Goal: Browse casually

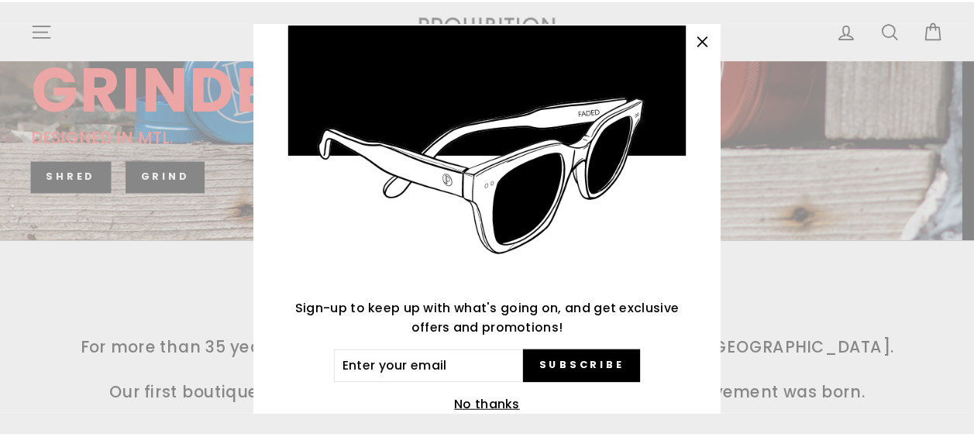
scroll to position [102, 0]
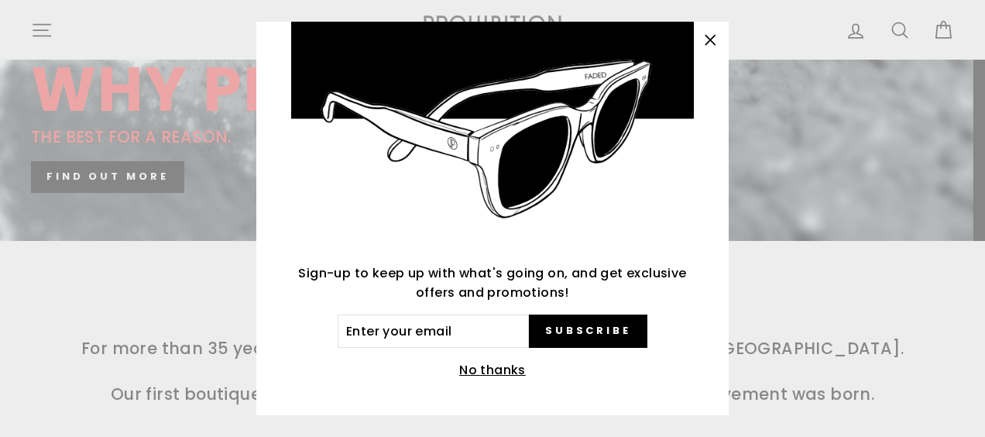
click at [713, 36] on icon "button" at bounding box center [711, 40] width 22 height 22
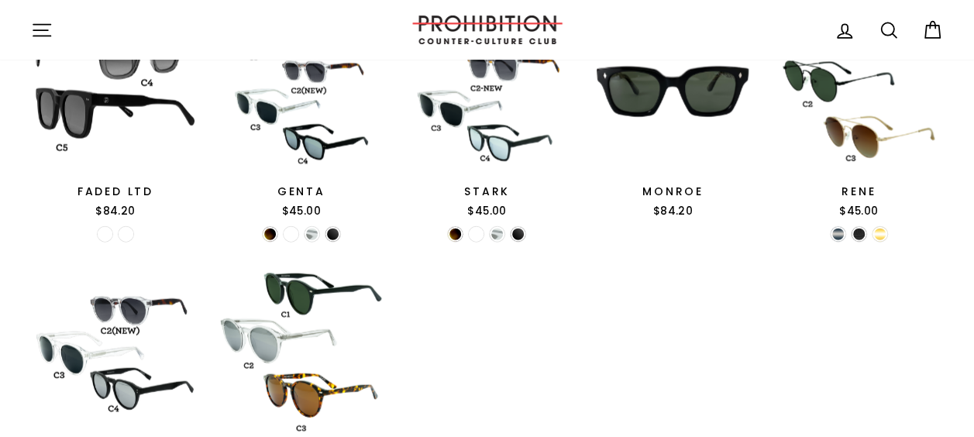
scroll to position [1937, 0]
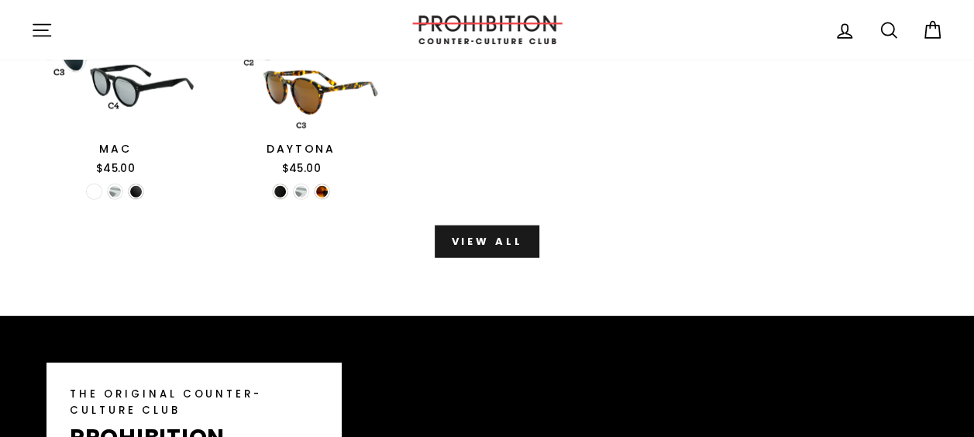
click at [499, 229] on link "View all" at bounding box center [487, 241] width 104 height 33
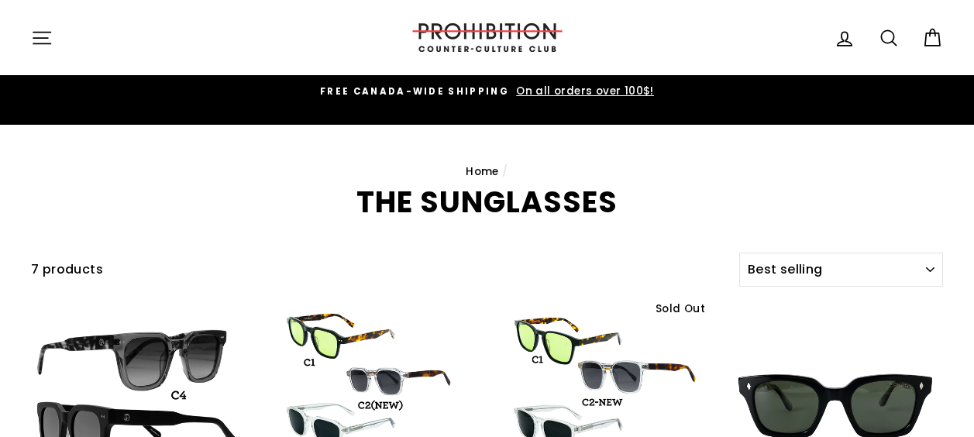
select select "best-selling"
click at [916, 253] on select "Sort Featured Best selling Alphabetically, A-Z Alphabetically, Z-A Price, low t…" at bounding box center [841, 270] width 204 height 34
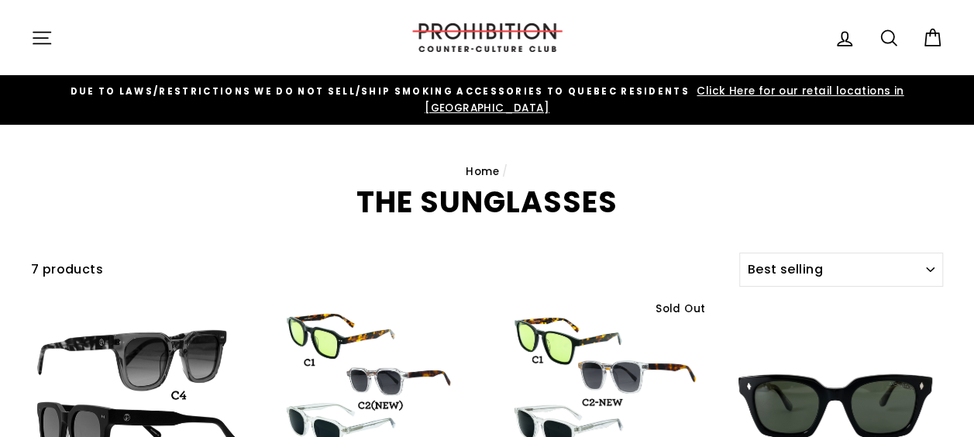
click at [36, 41] on icon "button" at bounding box center [42, 38] width 22 height 22
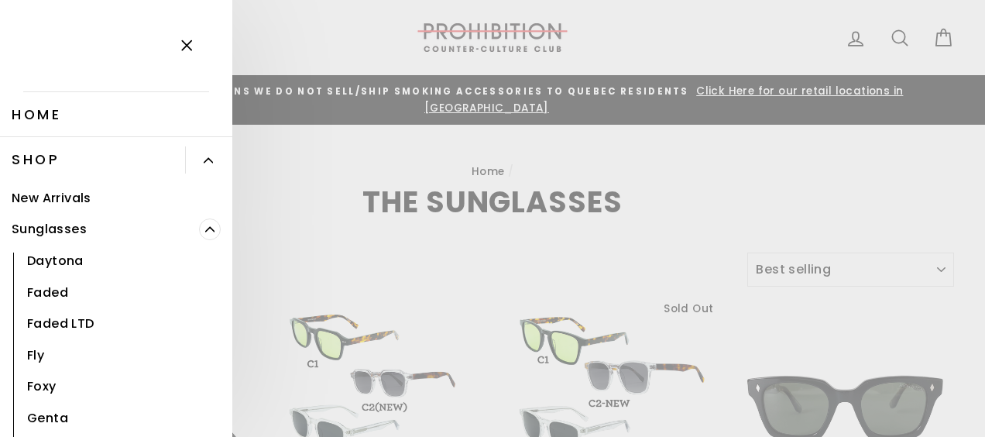
click at [35, 160] on link "Shop" at bounding box center [92, 159] width 185 height 45
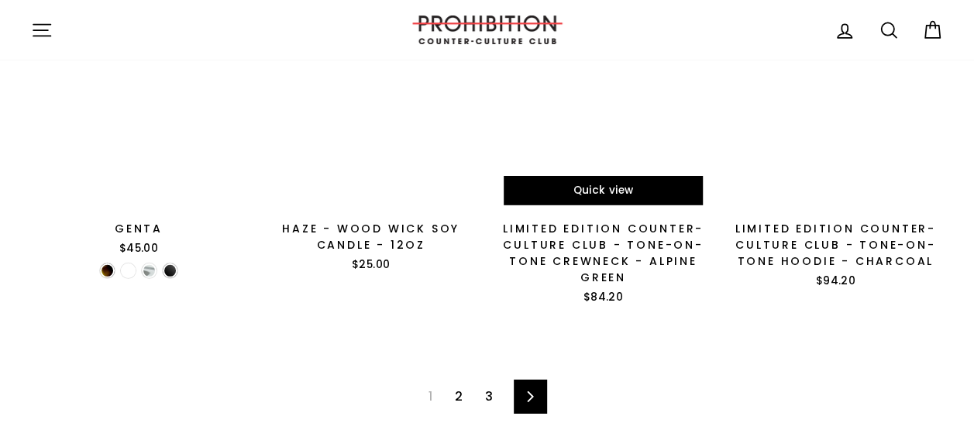
scroll to position [2324, 0]
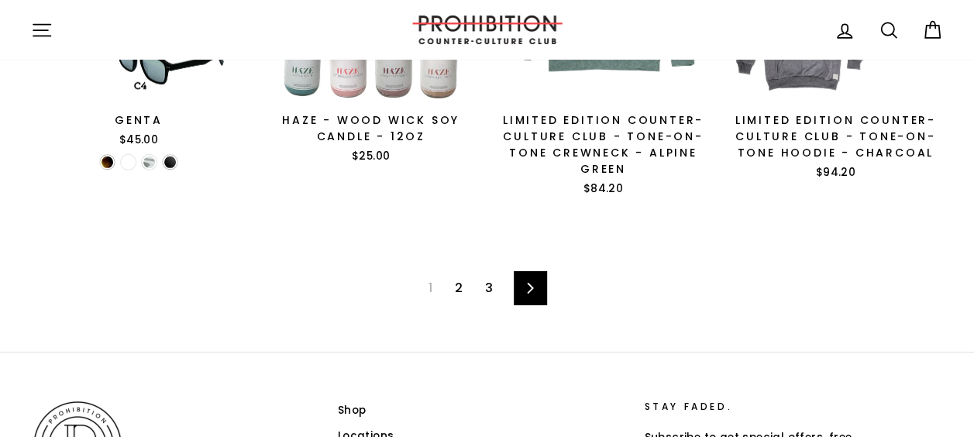
click at [524, 272] on link "Next" at bounding box center [530, 288] width 33 height 34
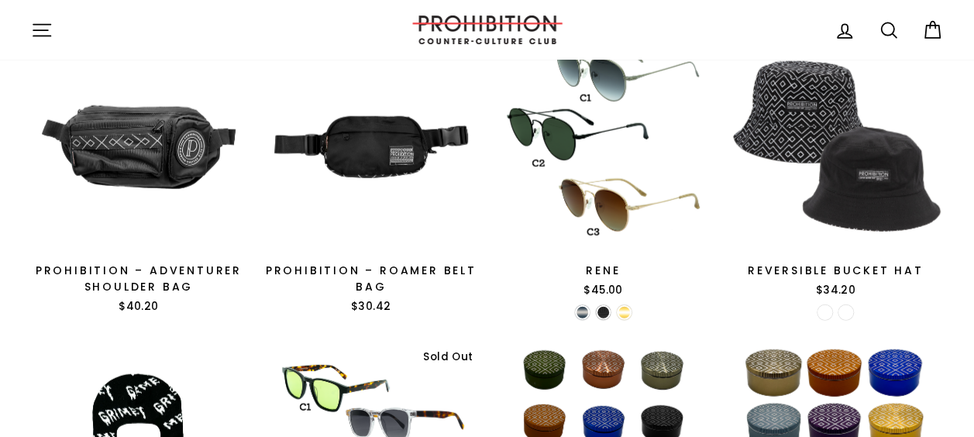
scroll to position [2247, 0]
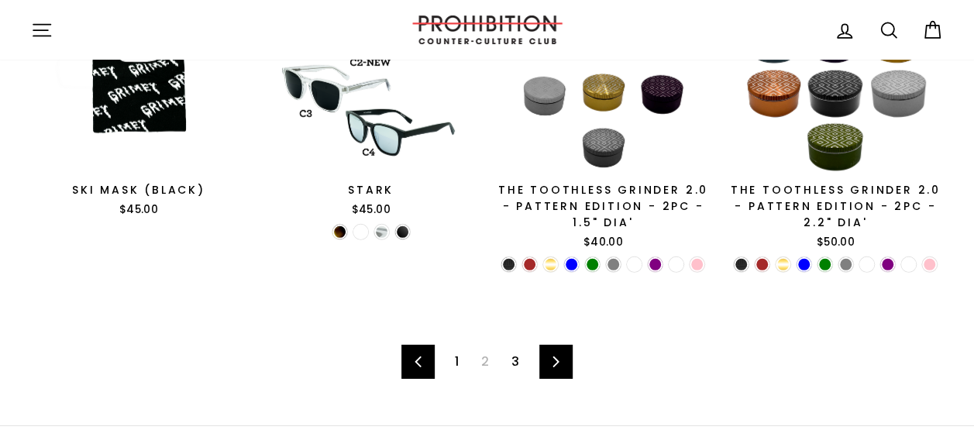
click at [561, 356] on icon at bounding box center [556, 361] width 10 height 11
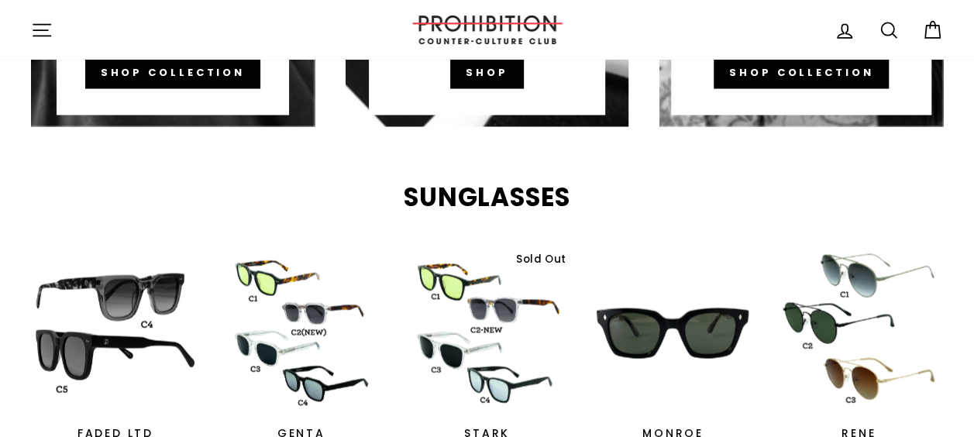
scroll to position [1276, 0]
